Goal: Information Seeking & Learning: Find specific fact

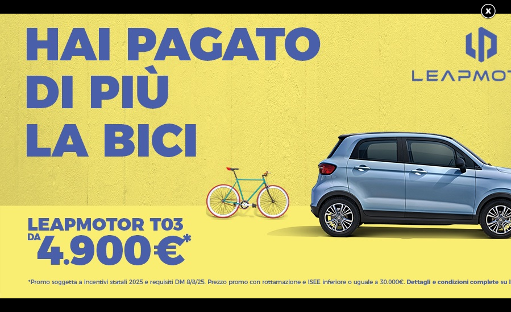
click at [485, 12] on link at bounding box center [494, 11] width 28 height 17
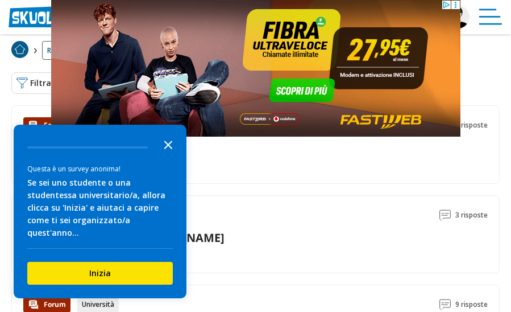
click at [161, 155] on icon "Close the survey" at bounding box center [168, 143] width 23 height 23
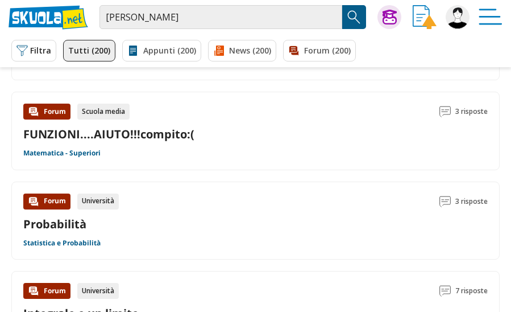
scroll to position [1347, 0]
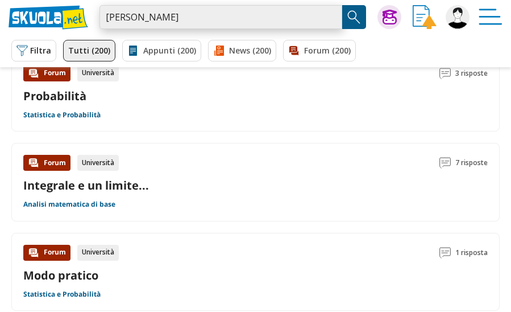
click at [219, 20] on input "[PERSON_NAME]" at bounding box center [220, 17] width 243 height 24
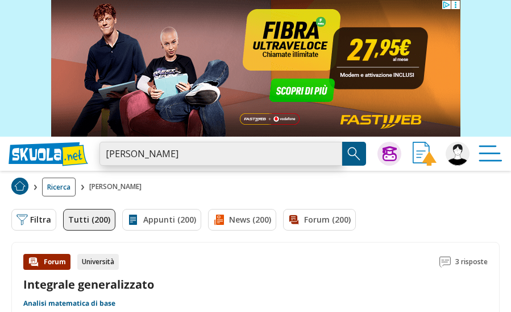
click at [248, 159] on input "[PERSON_NAME]" at bounding box center [220, 154] width 243 height 24
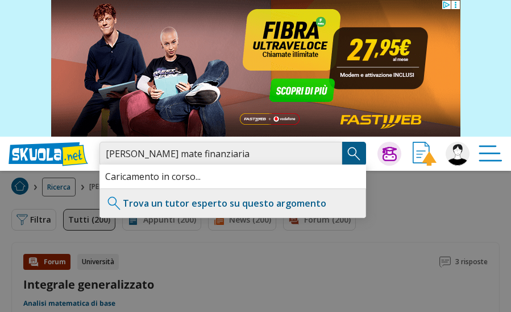
click at [176, 152] on input "paola fersini mate finanziaria" at bounding box center [220, 154] width 243 height 24
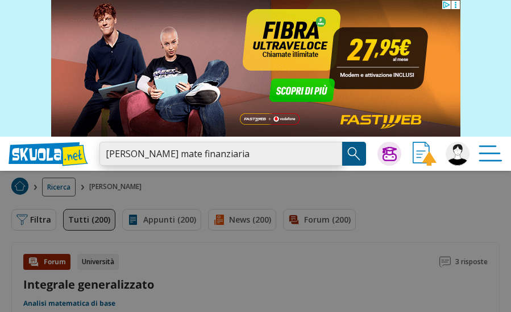
click at [181, 153] on input "paola fersini mate finanziaria" at bounding box center [220, 154] width 243 height 24
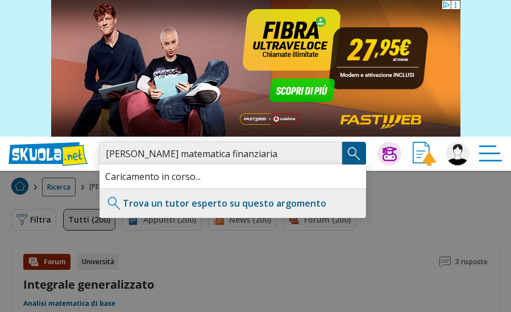
type input "paola fersini matematica finanziaria"
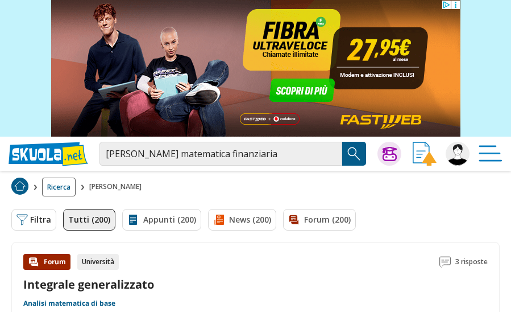
click at [352, 145] on img "Search Button" at bounding box center [354, 153] width 17 height 17
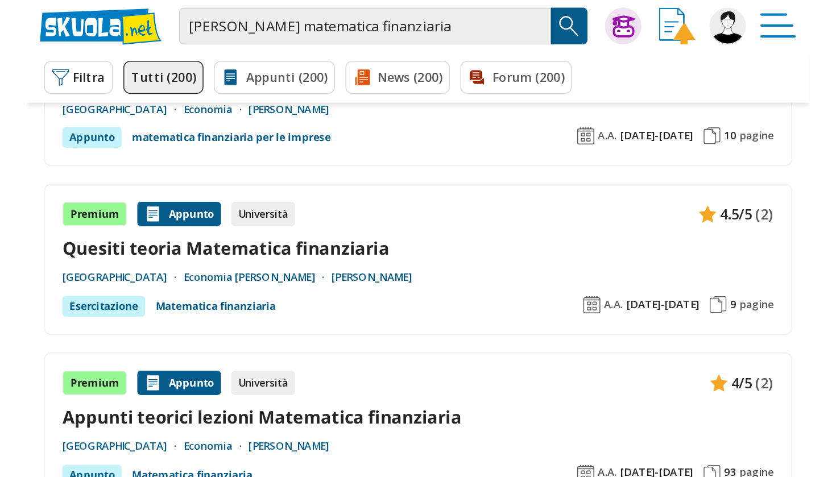
scroll to position [741, 0]
